Goal: Information Seeking & Learning: Learn about a topic

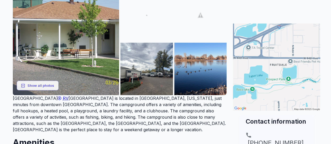
scroll to position [106, 0]
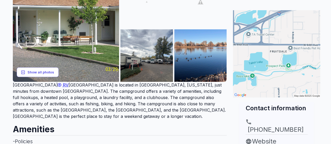
click at [45, 73] on button "Show all photos" at bounding box center [38, 73] width 42 height 10
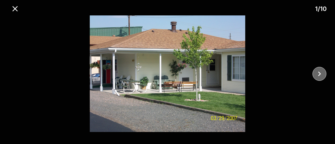
click at [320, 74] on icon "close" at bounding box center [319, 74] width 3 height 5
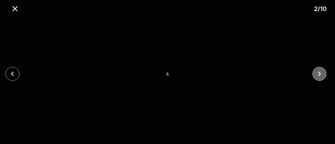
click at [319, 74] on icon "close" at bounding box center [319, 73] width 9 height 9
click at [15, 8] on icon "close" at bounding box center [14, 8] width 9 height 9
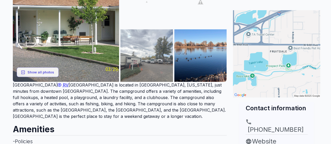
click at [145, 62] on img at bounding box center [146, 55] width 53 height 53
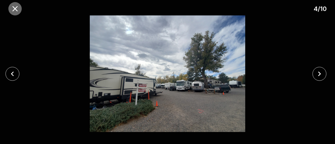
click at [16, 9] on icon "close" at bounding box center [14, 8] width 5 height 5
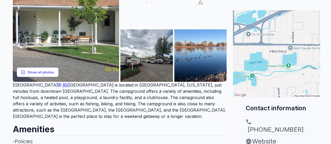
click at [36, 71] on button "Show all photos" at bounding box center [38, 73] width 42 height 10
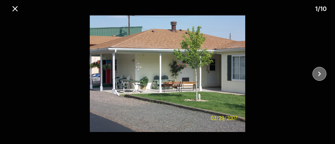
click at [318, 74] on icon "close" at bounding box center [319, 73] width 9 height 9
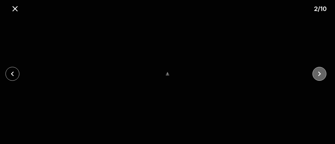
click at [318, 74] on icon "close" at bounding box center [319, 73] width 9 height 9
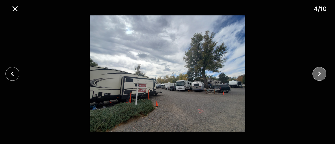
click at [318, 74] on icon "close" at bounding box center [319, 73] width 9 height 9
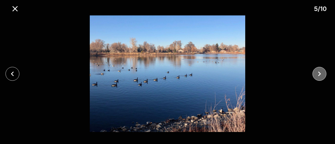
click at [318, 74] on icon "close" at bounding box center [319, 73] width 9 height 9
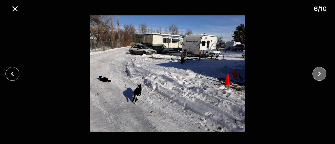
click at [318, 74] on icon "close" at bounding box center [319, 73] width 9 height 9
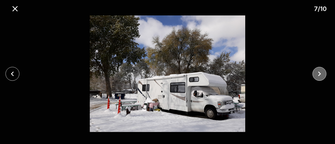
click at [318, 74] on icon "close" at bounding box center [319, 73] width 9 height 9
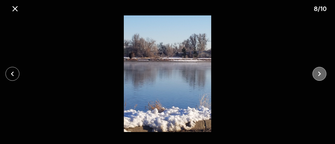
click at [318, 74] on icon "close" at bounding box center [319, 73] width 9 height 9
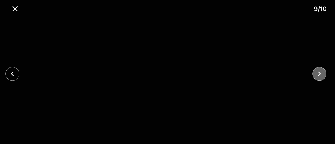
click at [318, 74] on icon "close" at bounding box center [319, 73] width 9 height 9
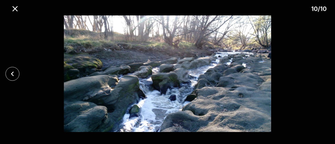
click at [318, 74] on div at bounding box center [167, 73] width 335 height 117
click at [14, 10] on icon "close" at bounding box center [14, 8] width 5 height 5
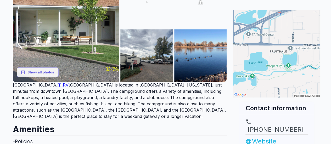
click at [264, 137] on link "Website" at bounding box center [277, 141] width 62 height 9
